Goal: Information Seeking & Learning: Learn about a topic

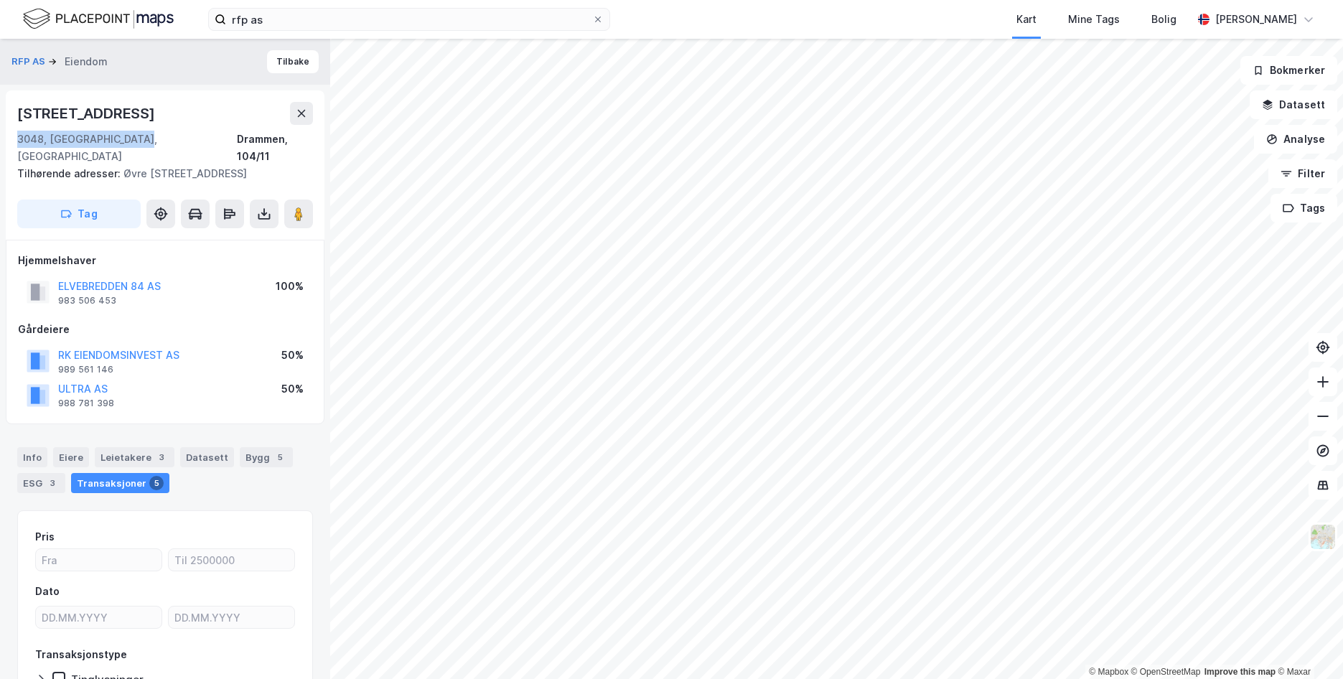
drag, startPoint x: 14, startPoint y: 116, endPoint x: 163, endPoint y: 136, distance: 150.6
click at [163, 136] on div "Øvre [STREET_ADDRESS] Tilhørende adresser: [STREET_ADDRESS] Tag" at bounding box center [165, 164] width 319 height 149
click at [158, 125] on div "Øvre [STREET_ADDRESS]" at bounding box center [165, 133] width 296 height 63
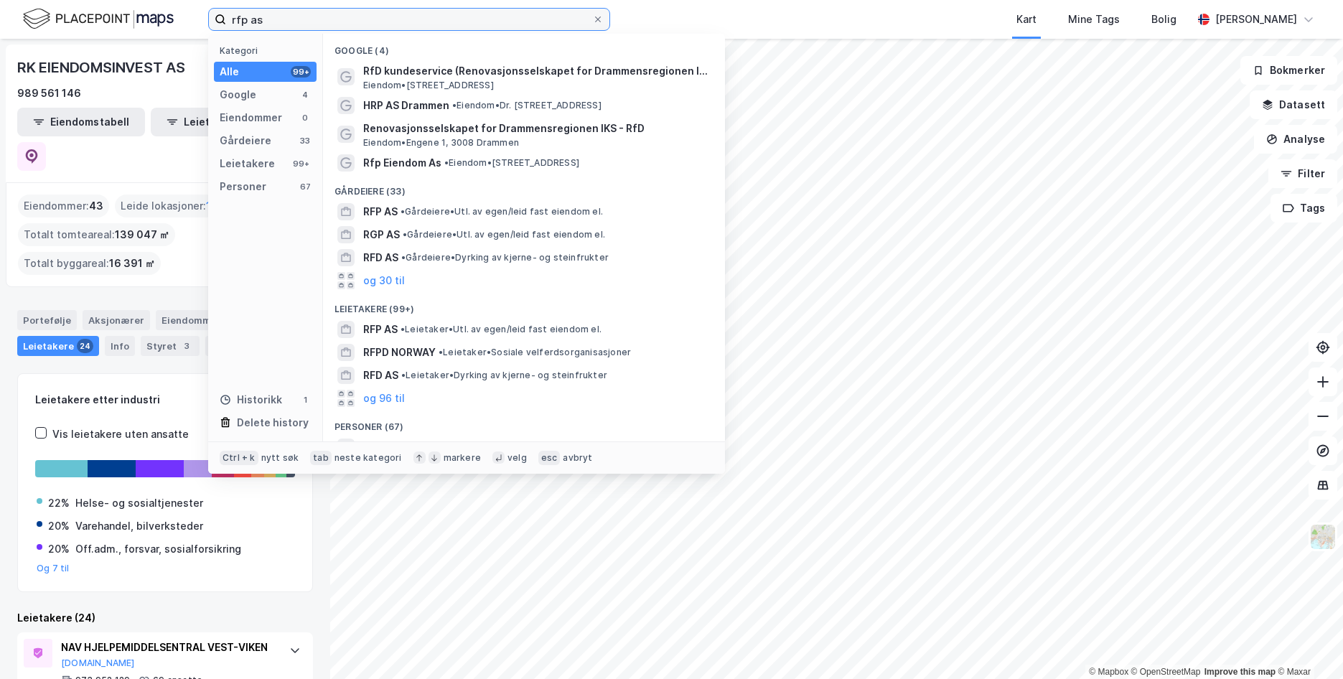
click at [451, 18] on input "rfp as" at bounding box center [409, 20] width 366 height 22
drag, startPoint x: 451, startPoint y: 18, endPoint x: 121, endPoint y: 11, distance: 330.9
click at [226, 11] on input "rfp as" at bounding box center [409, 20] width 366 height 22
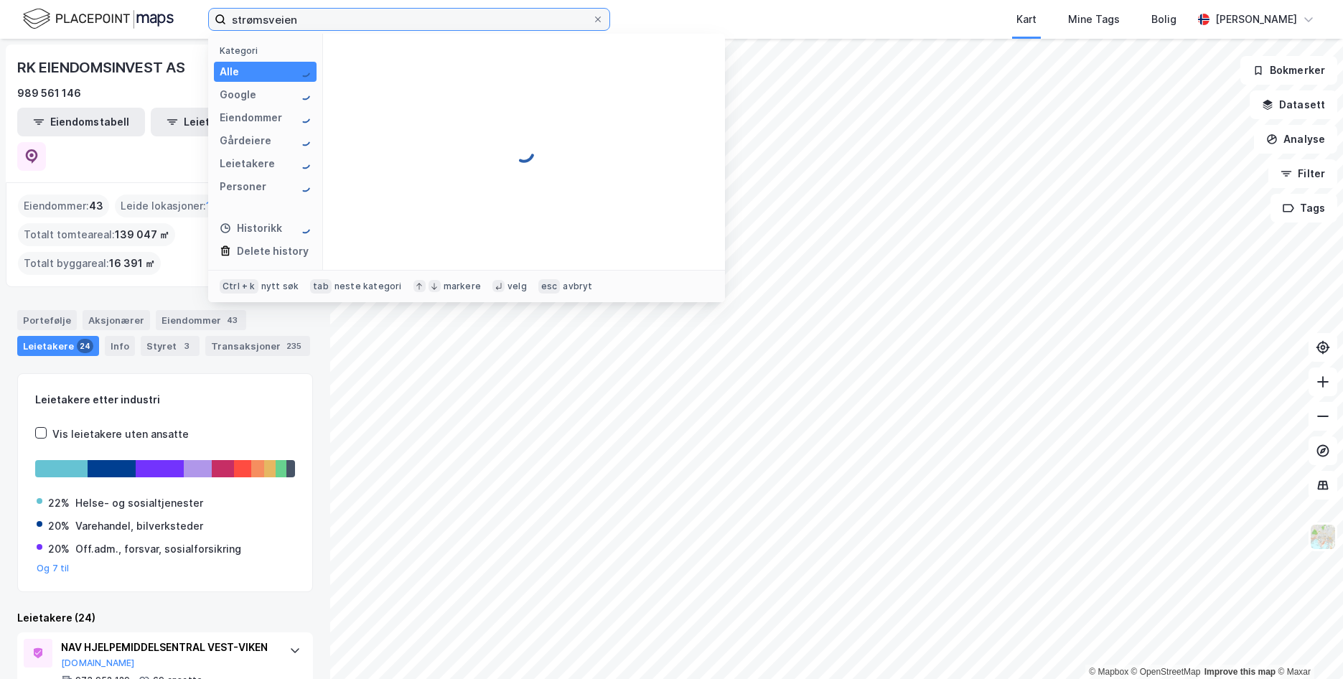
type input "strømsveien"
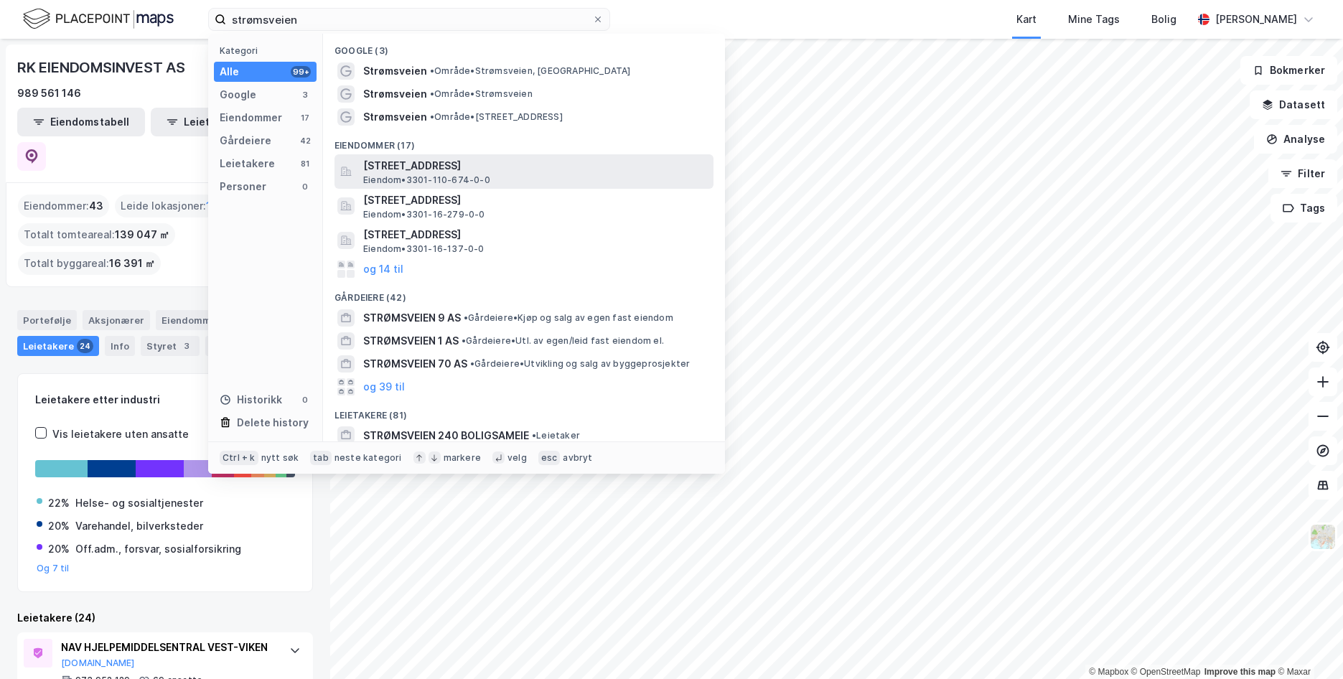
click at [474, 169] on span "[STREET_ADDRESS]" at bounding box center [535, 165] width 344 height 17
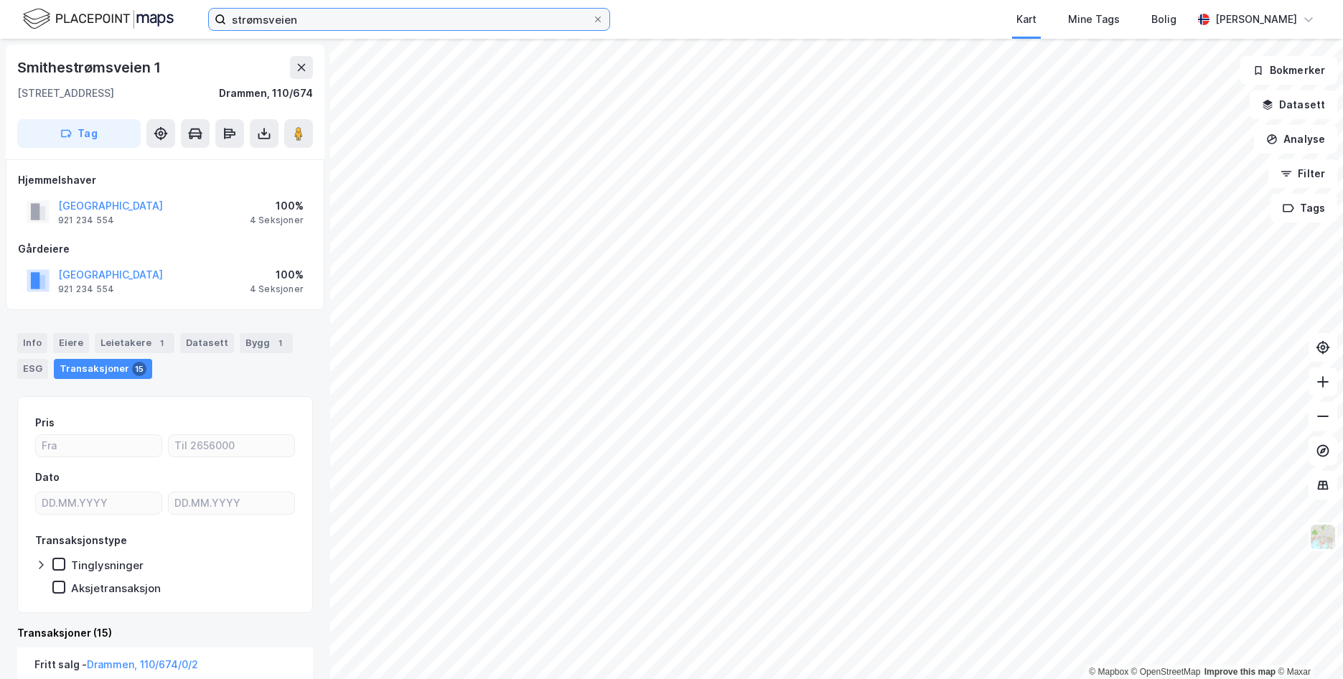
click at [339, 24] on input "strømsveien" at bounding box center [409, 20] width 366 height 22
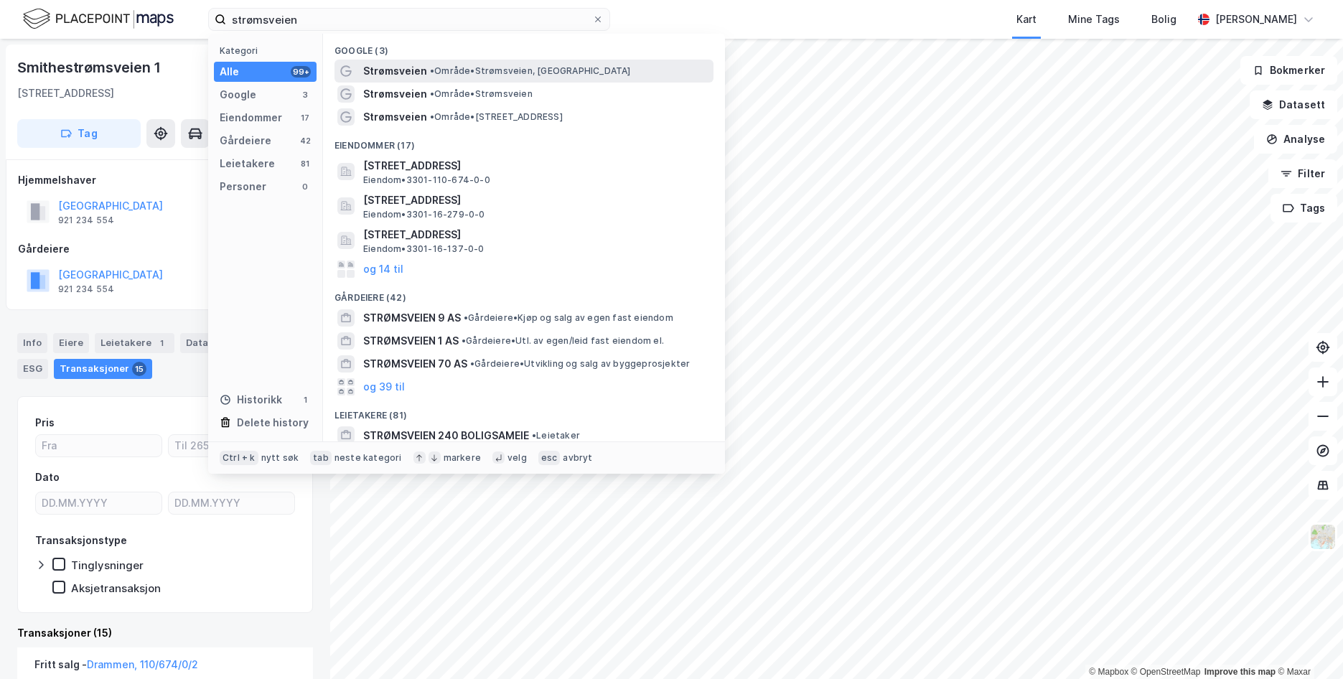
click at [446, 77] on div "Strømsveien • Område • Strømsveien, [GEOGRAPHIC_DATA]" at bounding box center [536, 70] width 347 height 17
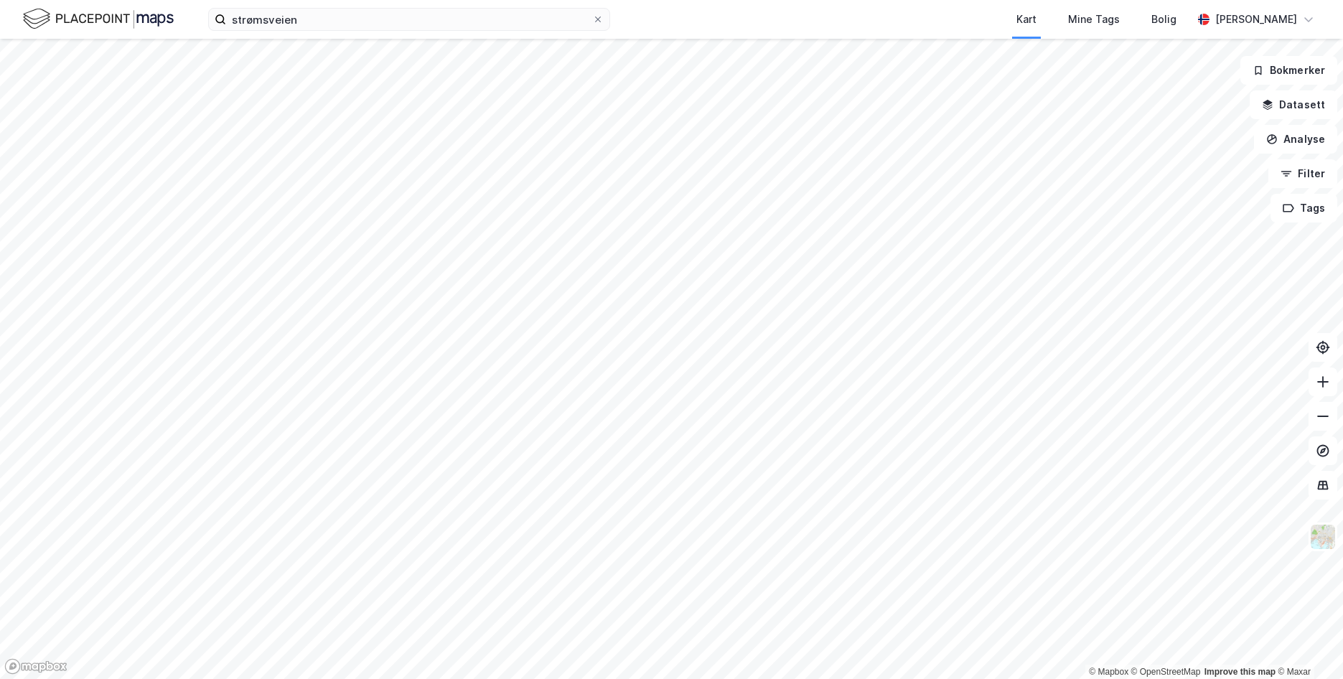
click at [111, 20] on img at bounding box center [98, 18] width 151 height 25
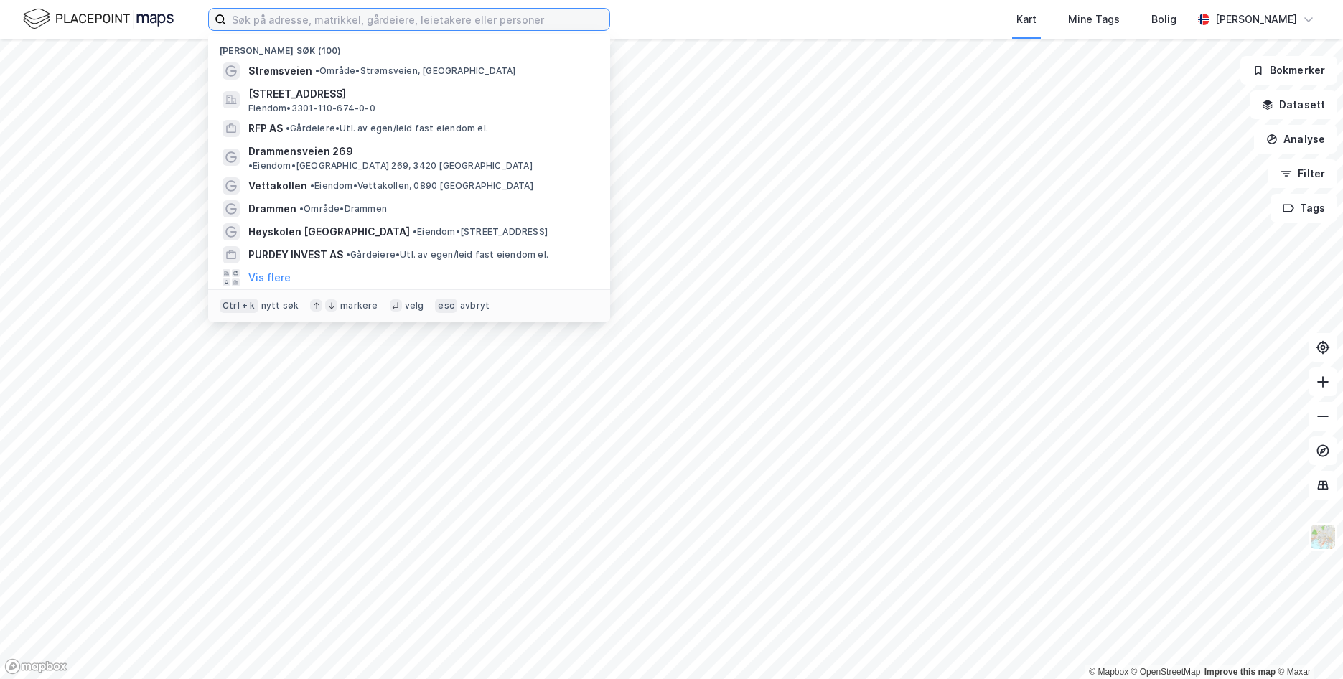
click at [347, 14] on input at bounding box center [417, 20] width 383 height 22
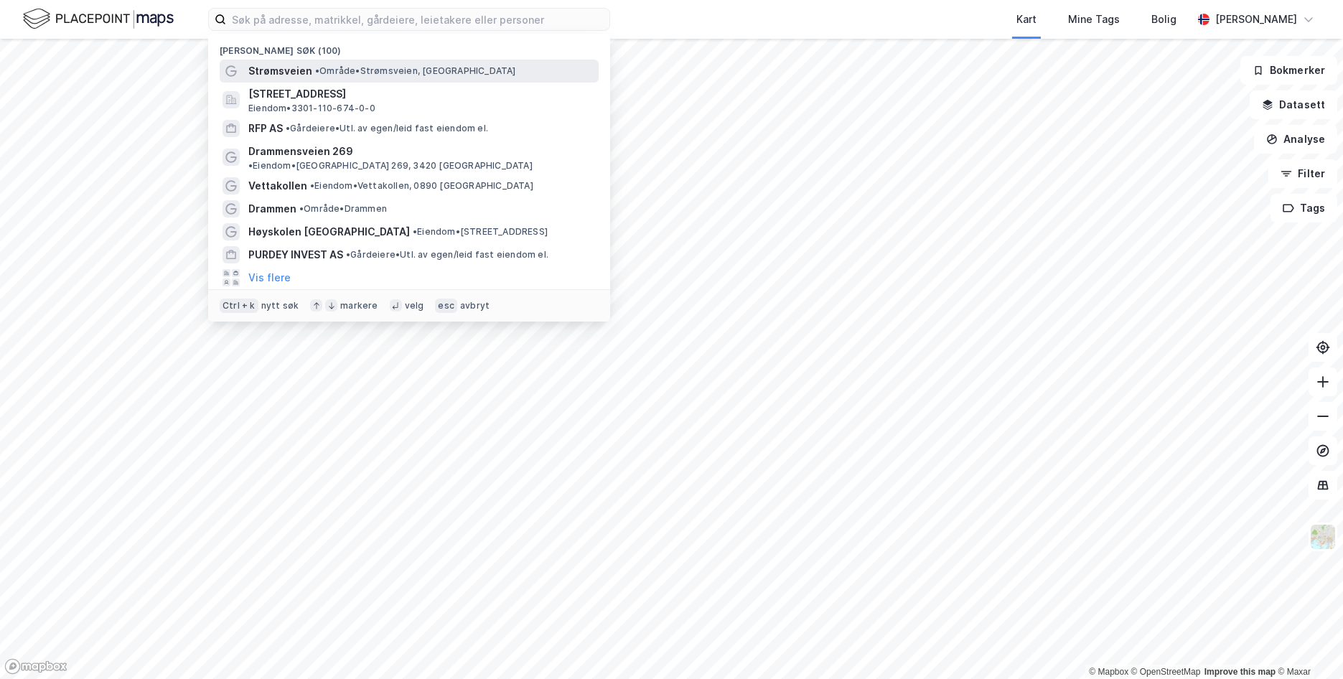
click at [329, 60] on div "Strømsveien • Område • Strømsveien, [GEOGRAPHIC_DATA]" at bounding box center [409, 71] width 379 height 23
